Goal: Find specific page/section: Find specific page/section

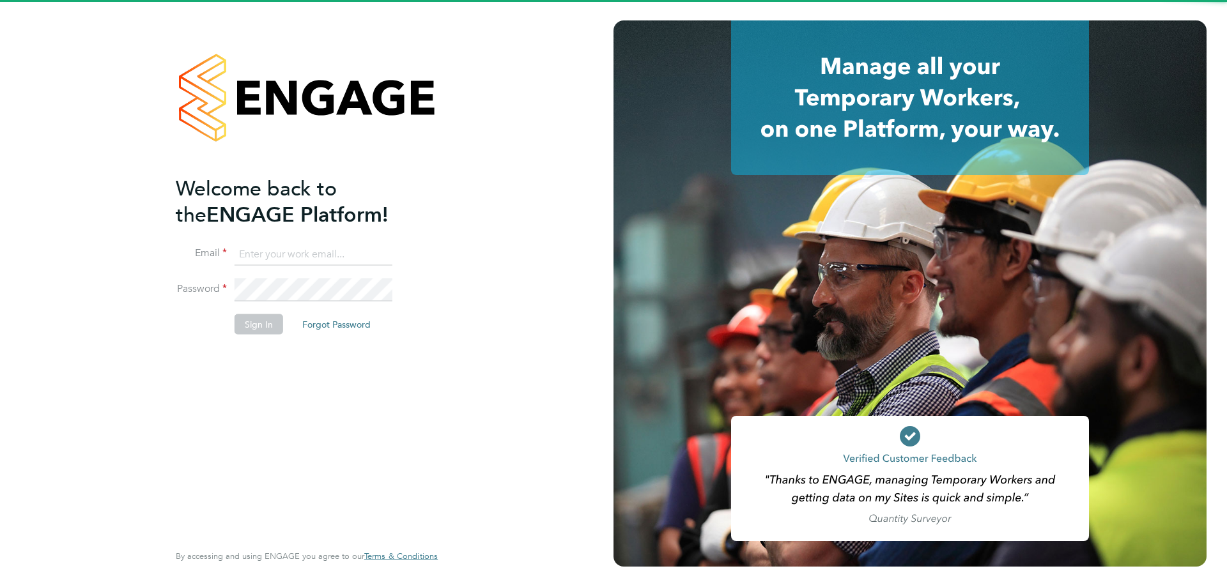
click at [295, 253] on input at bounding box center [314, 254] width 158 height 23
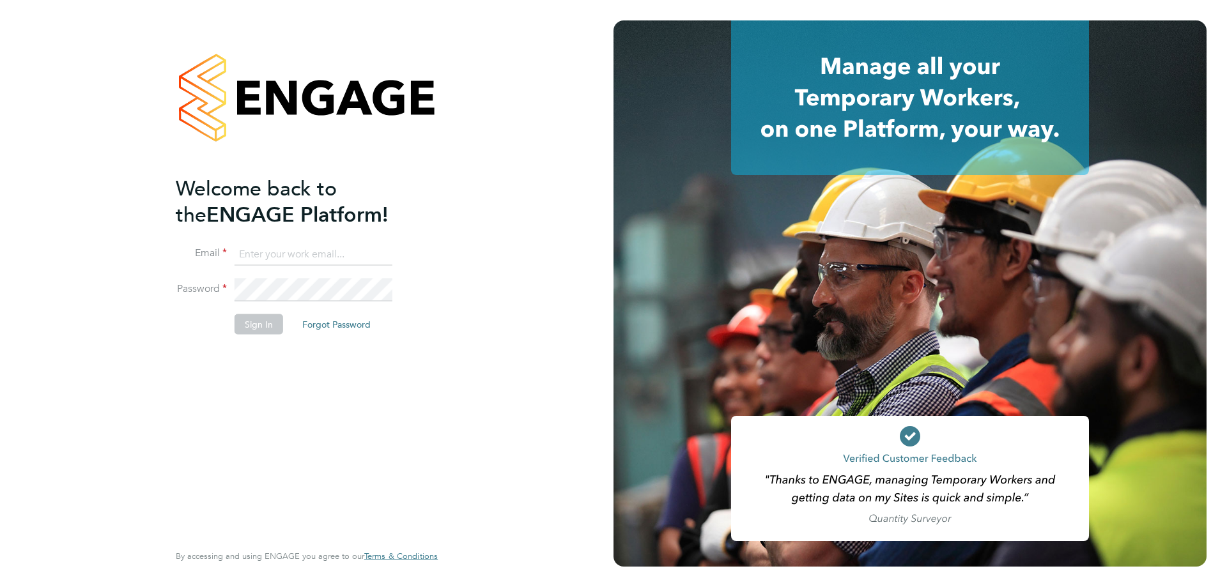
type input "[EMAIL_ADDRESS][PERSON_NAME][DOMAIN_NAME]"
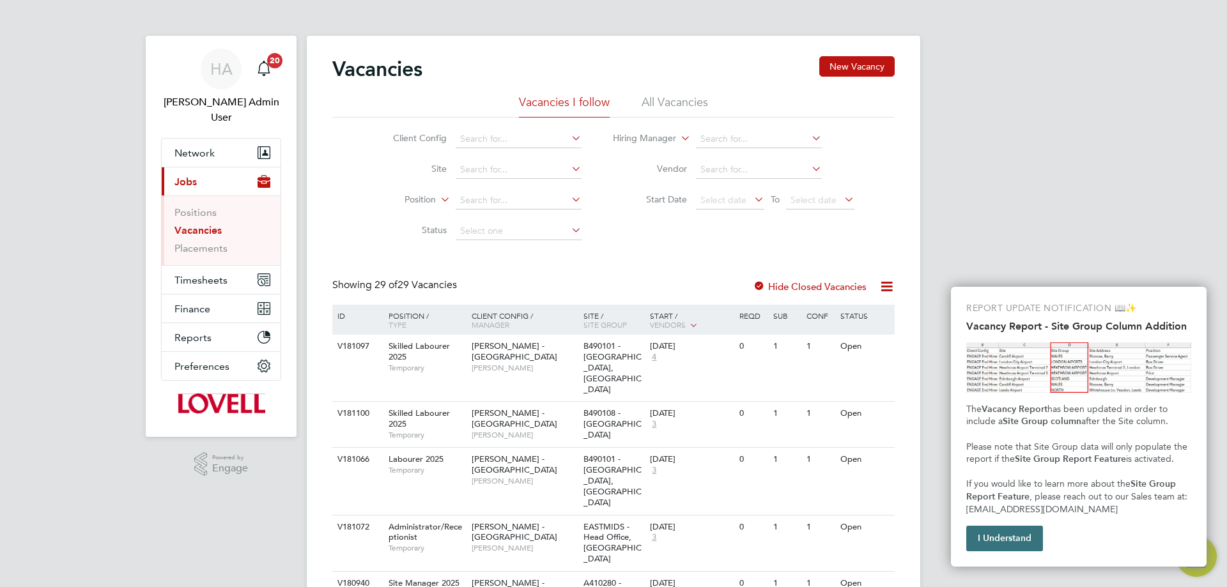
click at [1007, 538] on button "I Understand" at bounding box center [1004, 539] width 77 height 26
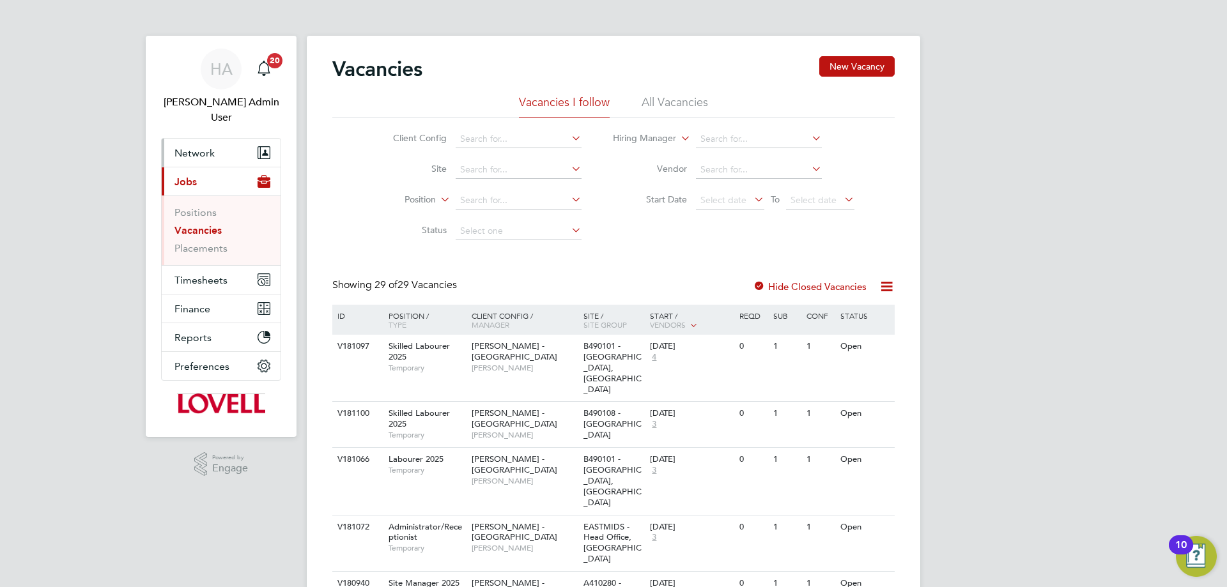
click at [178, 144] on button "Network" at bounding box center [221, 153] width 119 height 28
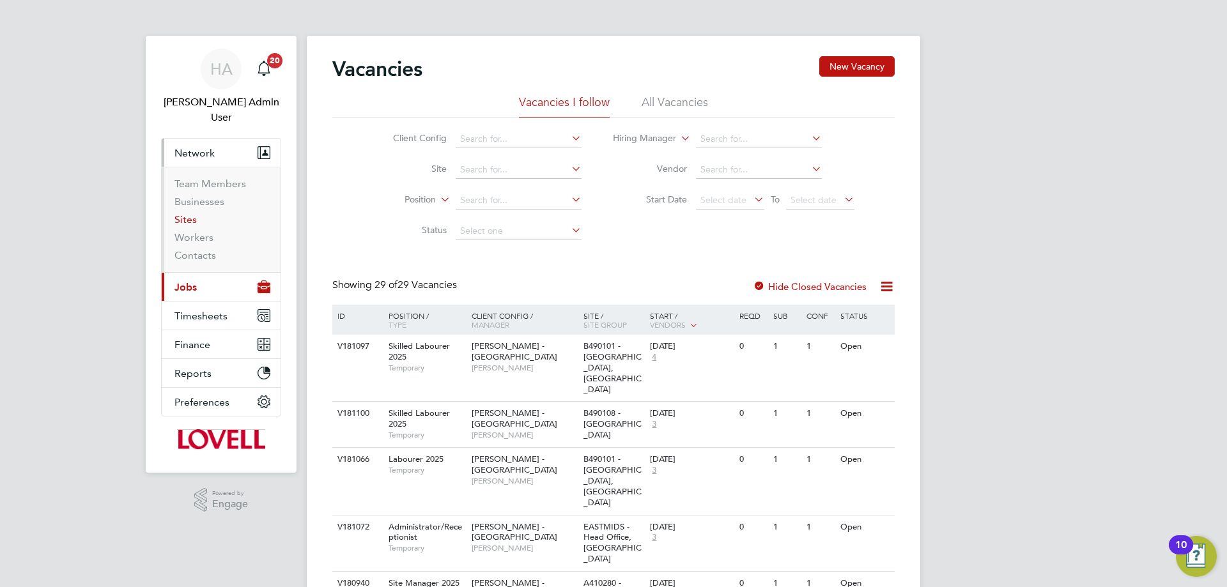
click at [180, 213] on link "Sites" at bounding box center [185, 219] width 22 height 12
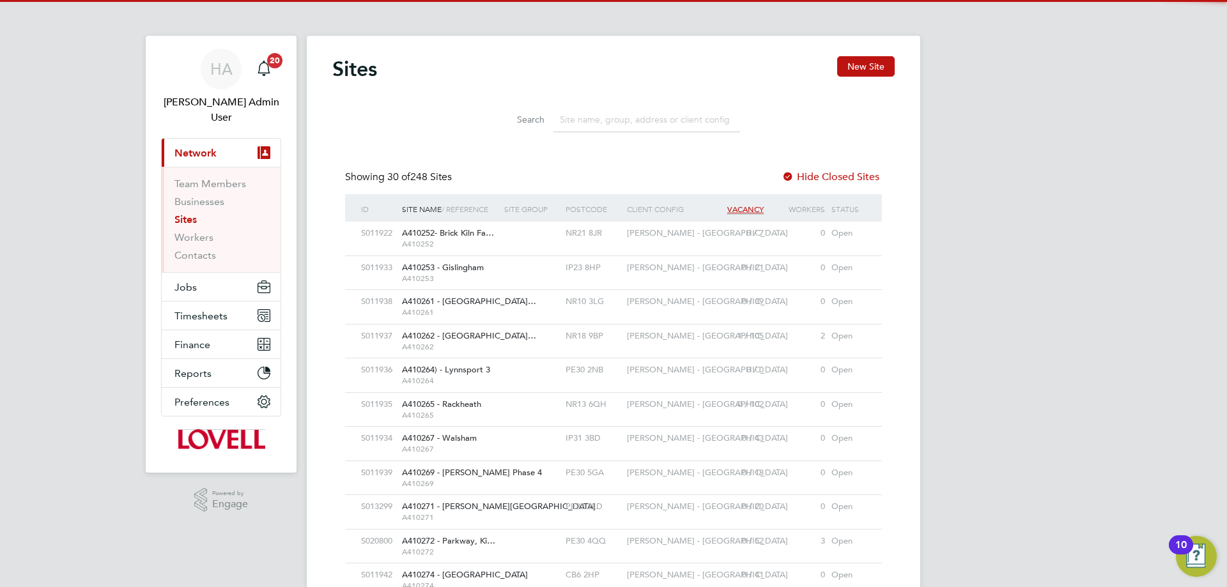
click at [575, 121] on input at bounding box center [646, 119] width 187 height 25
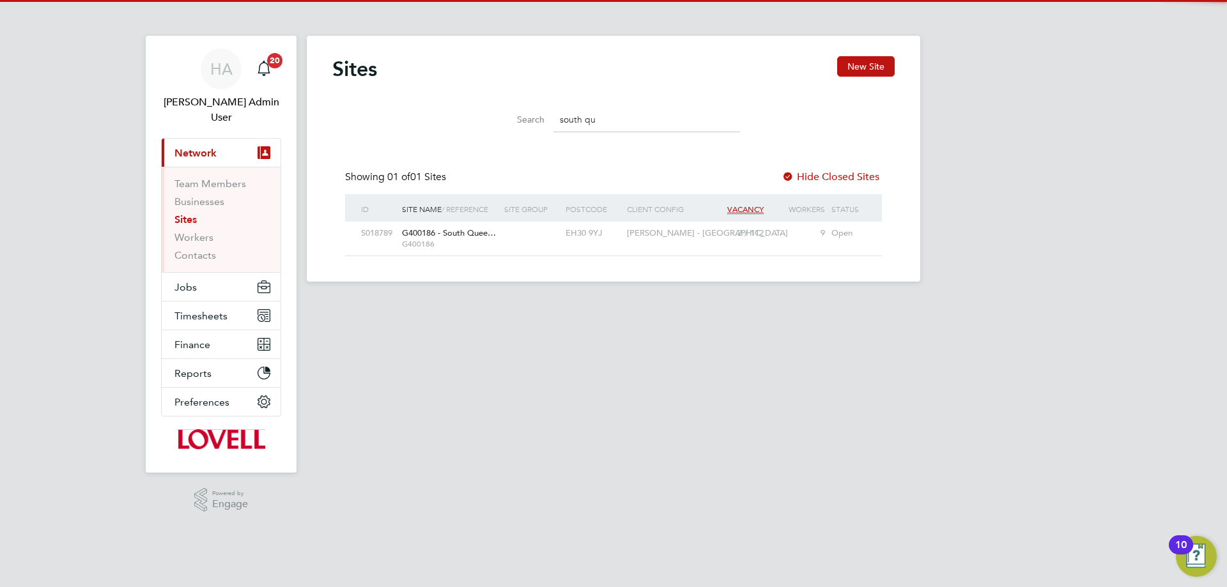
type input "south qu"
click at [516, 231] on div at bounding box center [531, 234] width 61 height 24
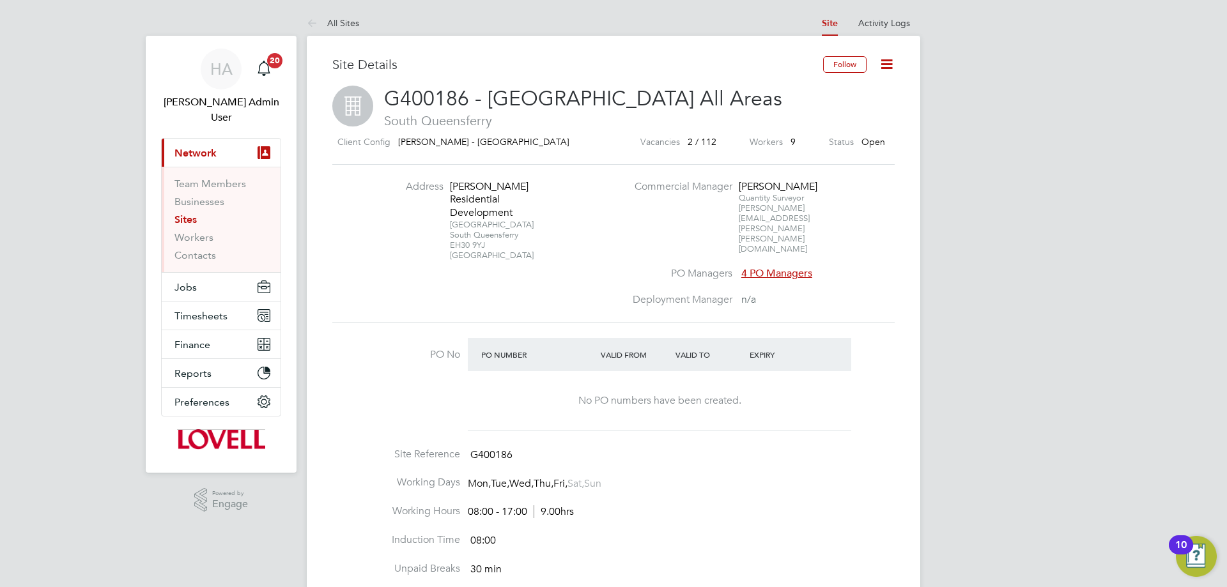
drag, startPoint x: 490, startPoint y: 228, endPoint x: 446, endPoint y: 181, distance: 64.2
click at [446, 181] on li "Address Lovell Residential Development Builyeon Road South Queensferry EH30 9YJ…" at bounding box center [499, 226] width 252 height 93
copy div "Lovell Residential Development Builyeon Road South Queensferry EH30 9YJ"
